Goal: Information Seeking & Learning: Learn about a topic

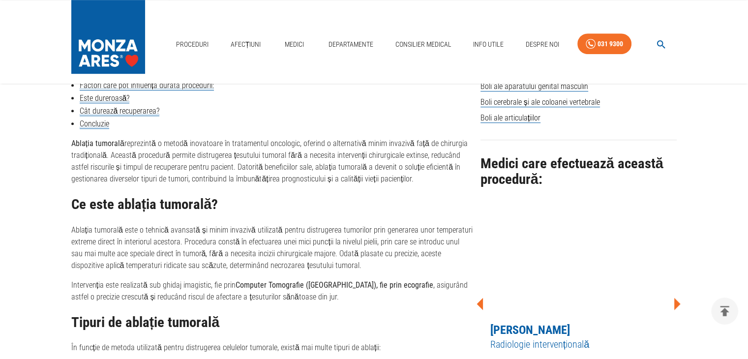
scroll to position [570, 0]
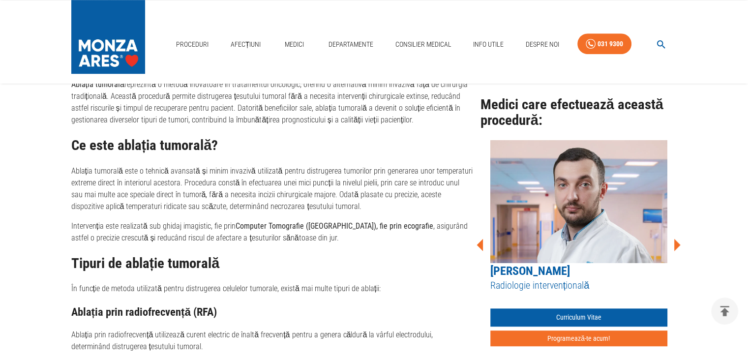
click at [538, 265] on link "Dr. Dragos Caravasile" at bounding box center [530, 271] width 80 height 14
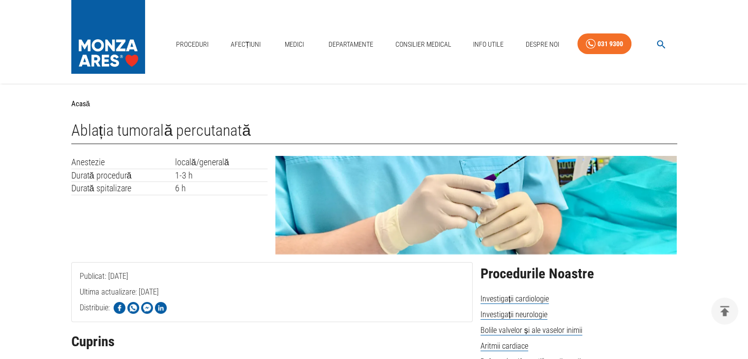
scroll to position [570, 0]
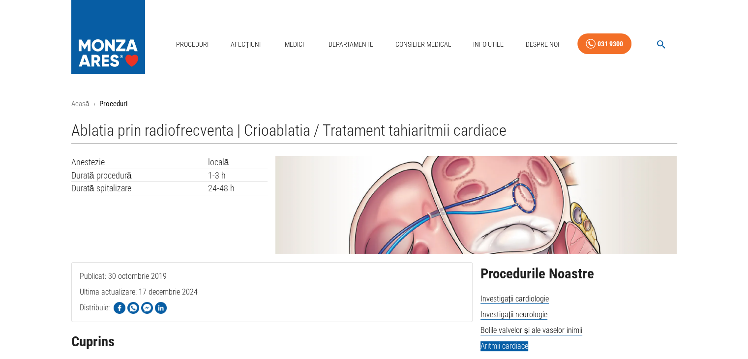
click at [335, 290] on div "Ultima actualizare: 17 decembrie 2024" at bounding box center [272, 292] width 384 height 12
